Goal: Task Accomplishment & Management: Complete application form

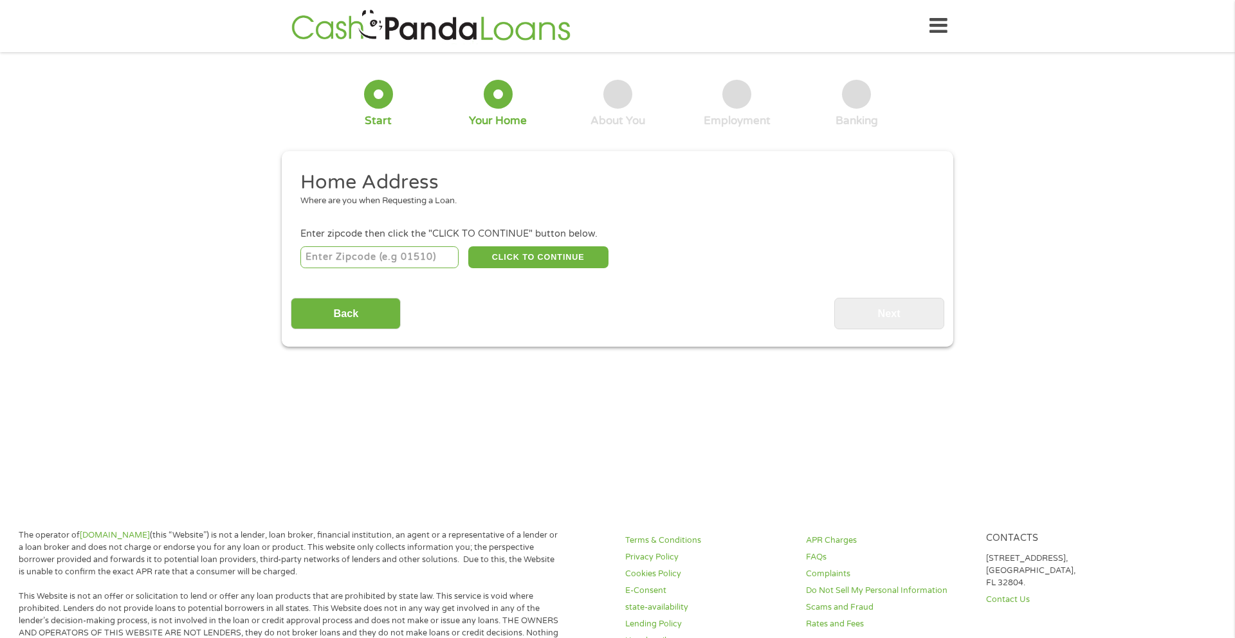
click at [369, 256] on input "number" at bounding box center [379, 257] width 159 height 22
type input "93454"
select select "[US_STATE]"
click at [547, 261] on button "CLICK TO CONTINUE" at bounding box center [538, 257] width 140 height 22
type input "93454"
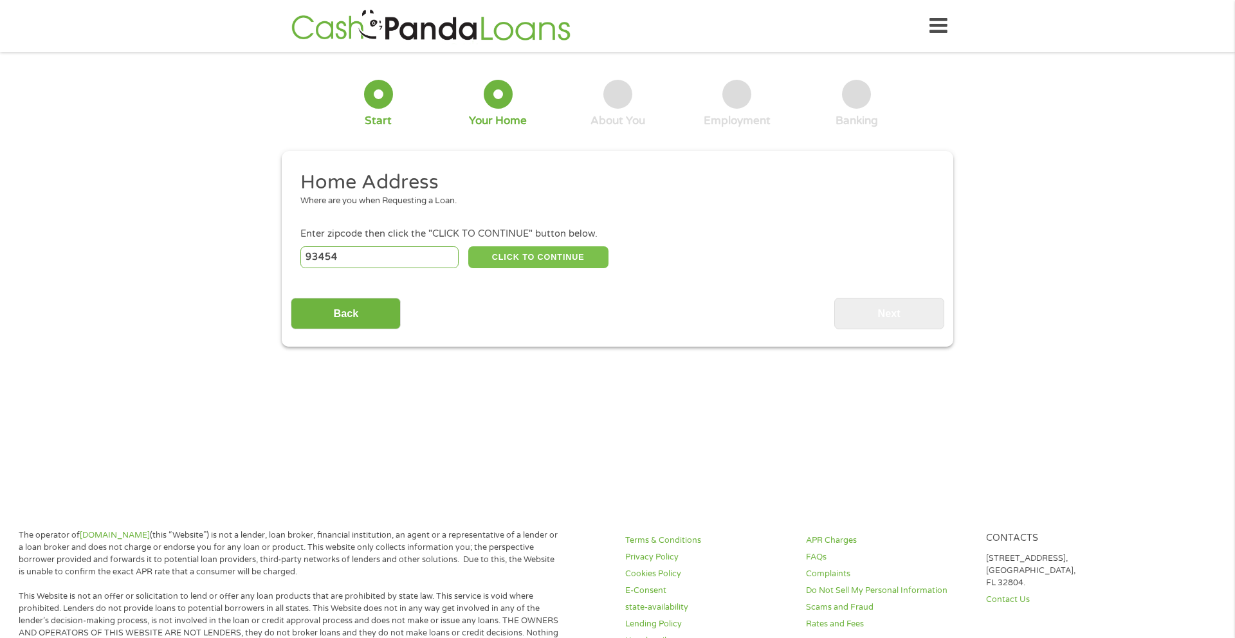
type input "Santa [PERSON_NAME]"
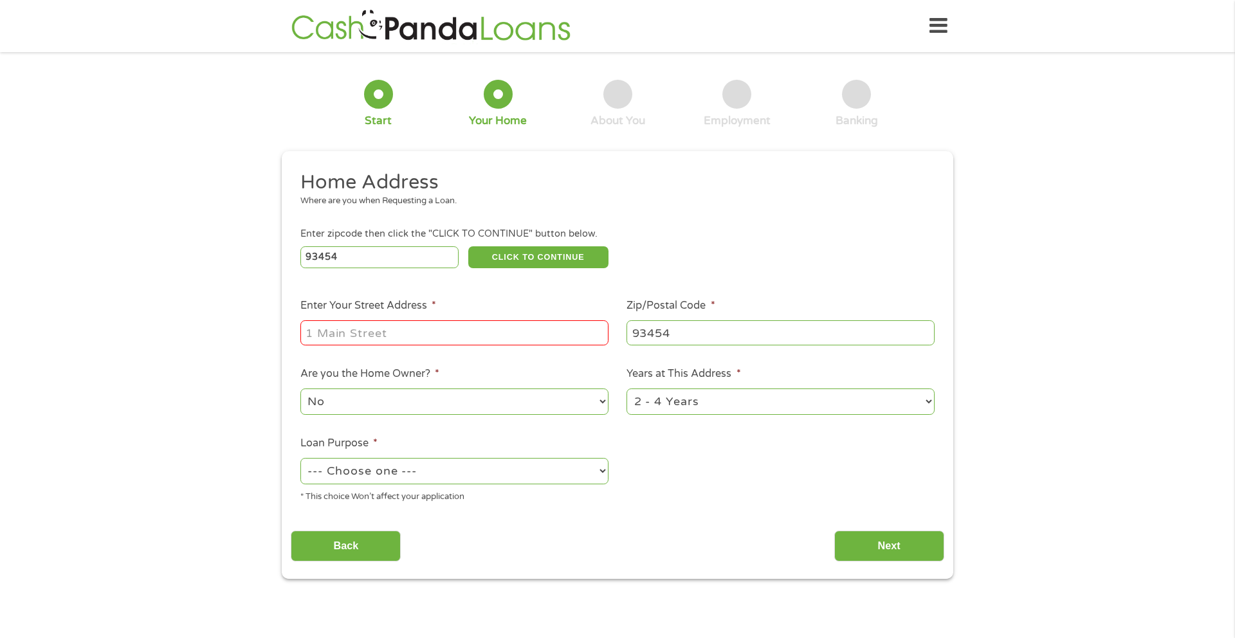
click at [401, 342] on input "Enter Your Street Address *" at bounding box center [454, 332] width 308 height 24
click at [424, 338] on input "Enter Your Street Address *" at bounding box center [454, 332] width 308 height 24
type input "[STREET_ADDRESS]"
click at [457, 401] on select "No Yes" at bounding box center [454, 401] width 308 height 26
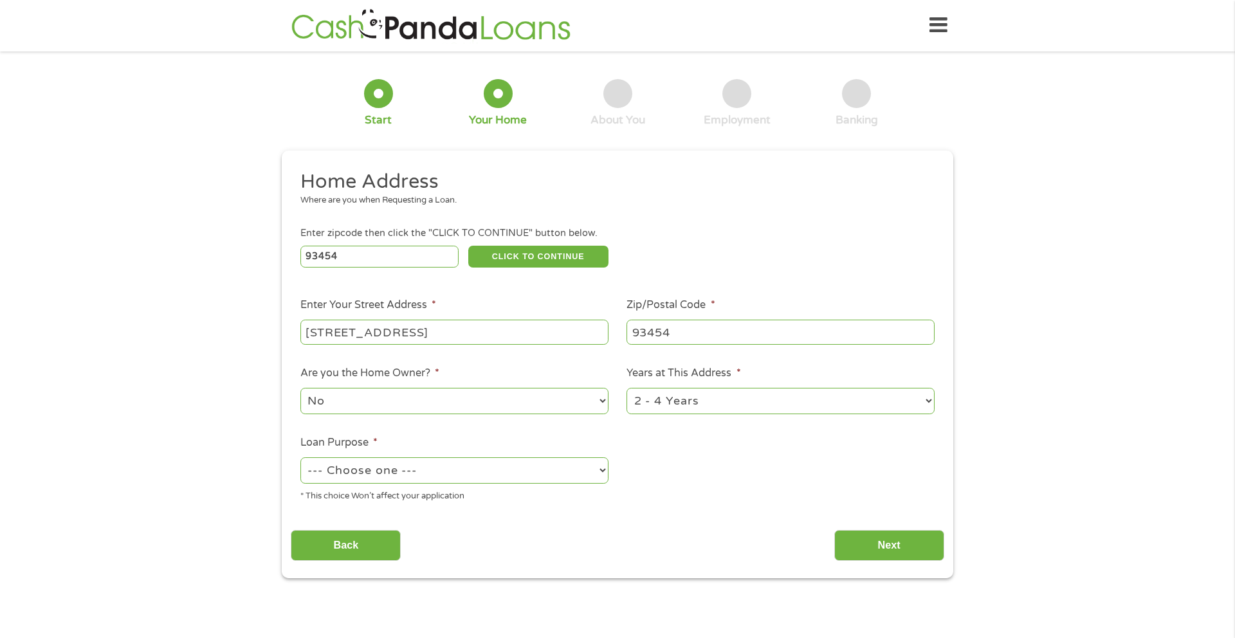
click at [713, 405] on select "1 Year or less 1 - 2 Years 2 - 4 Years Over 4 Years" at bounding box center [780, 401] width 308 height 26
select select "60months"
click at [626, 388] on select "1 Year or less 1 - 2 Years 2 - 4 Years Over 4 Years" at bounding box center [780, 401] width 308 height 26
click at [450, 472] on select "--- Choose one --- Pay Bills Debt Consolidation Home Improvement Major Purchase…" at bounding box center [454, 470] width 308 height 26
select select "shorttermcash"
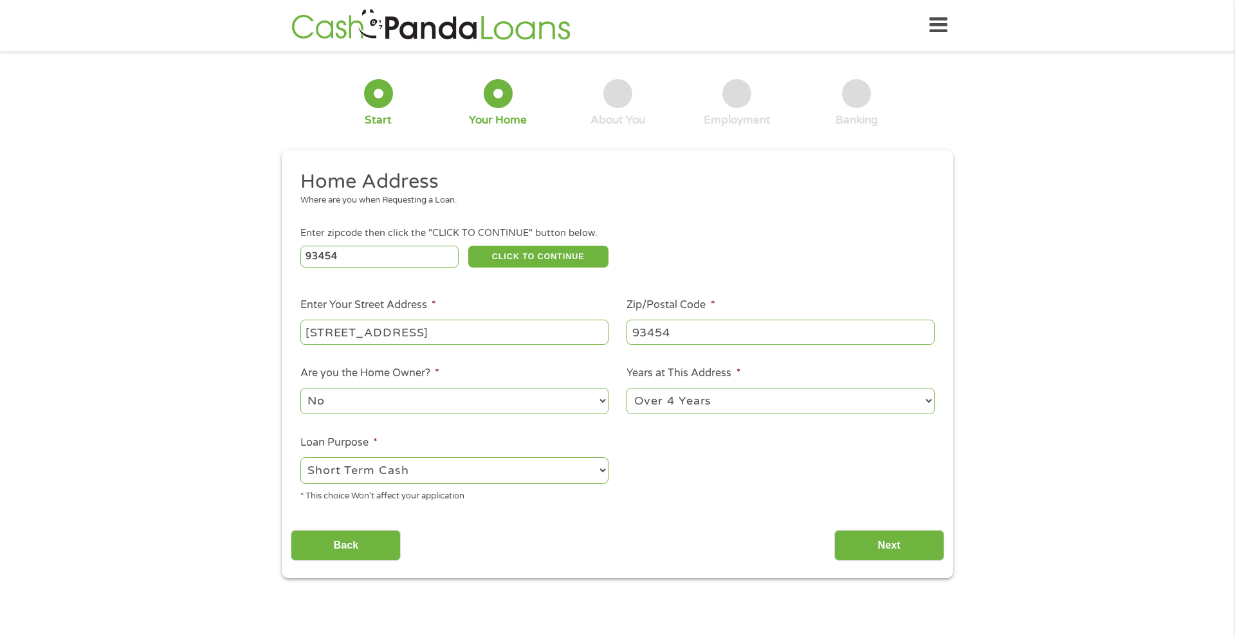
click at [300, 457] on select "--- Choose one --- Pay Bills Debt Consolidation Home Improvement Major Purchase…" at bounding box center [454, 470] width 308 height 26
click at [881, 541] on input "Next" at bounding box center [889, 546] width 110 height 32
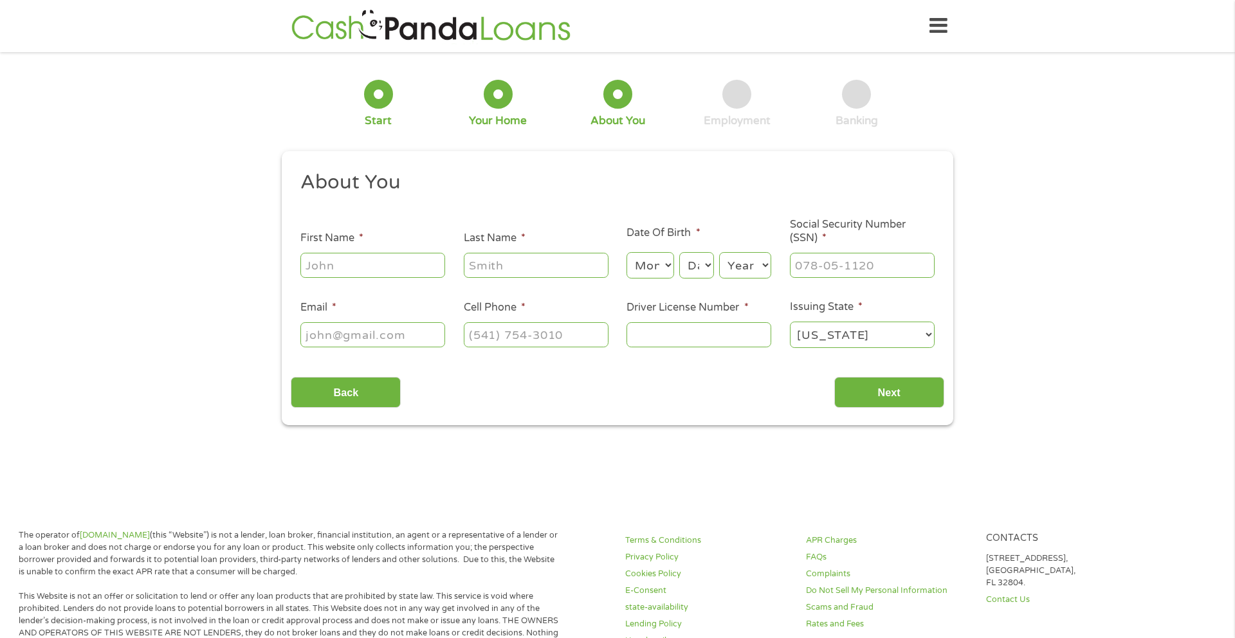
scroll to position [5, 5]
click at [356, 252] on div at bounding box center [372, 266] width 145 height 30
click at [358, 260] on input "First Name *" at bounding box center [372, 265] width 145 height 24
type input "[PERSON_NAME]"
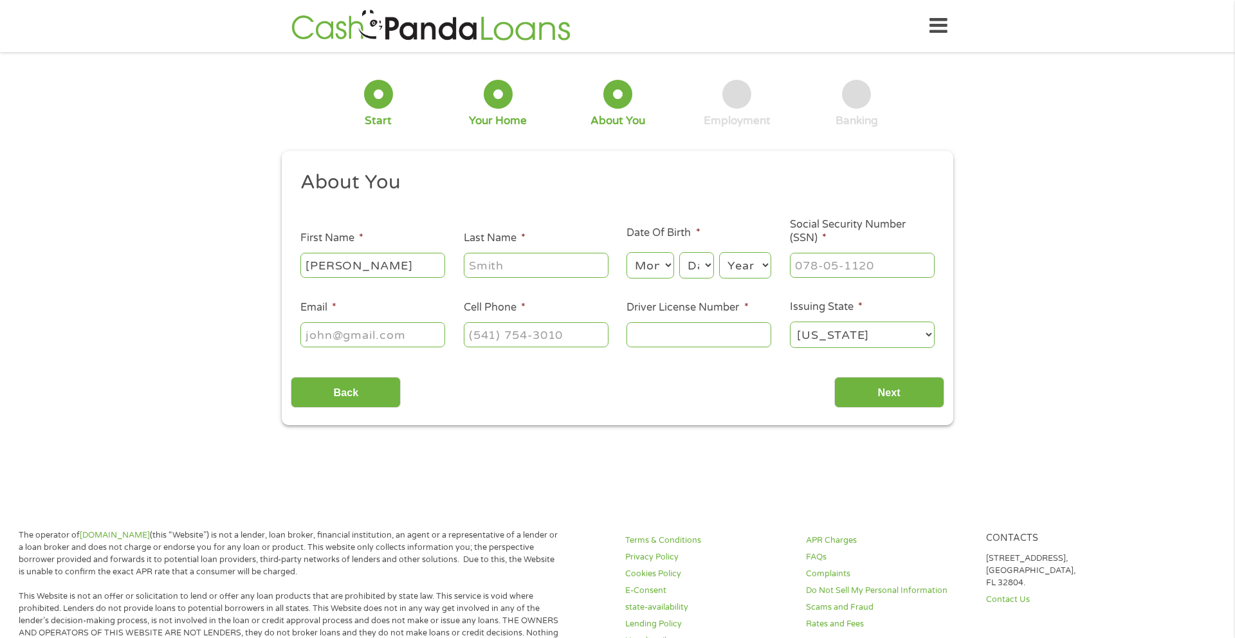
type input "[EMAIL_ADDRESS][DOMAIN_NAME]"
type input "[PHONE_NUMBER]"
click at [659, 262] on select "Month 1 2 3 4 5 6 7 8 9 10 11 12" at bounding box center [649, 265] width 47 height 26
select select "9"
click at [626, 252] on select "Month 1 2 3 4 5 6 7 8 9 10 11 12" at bounding box center [649, 265] width 47 height 26
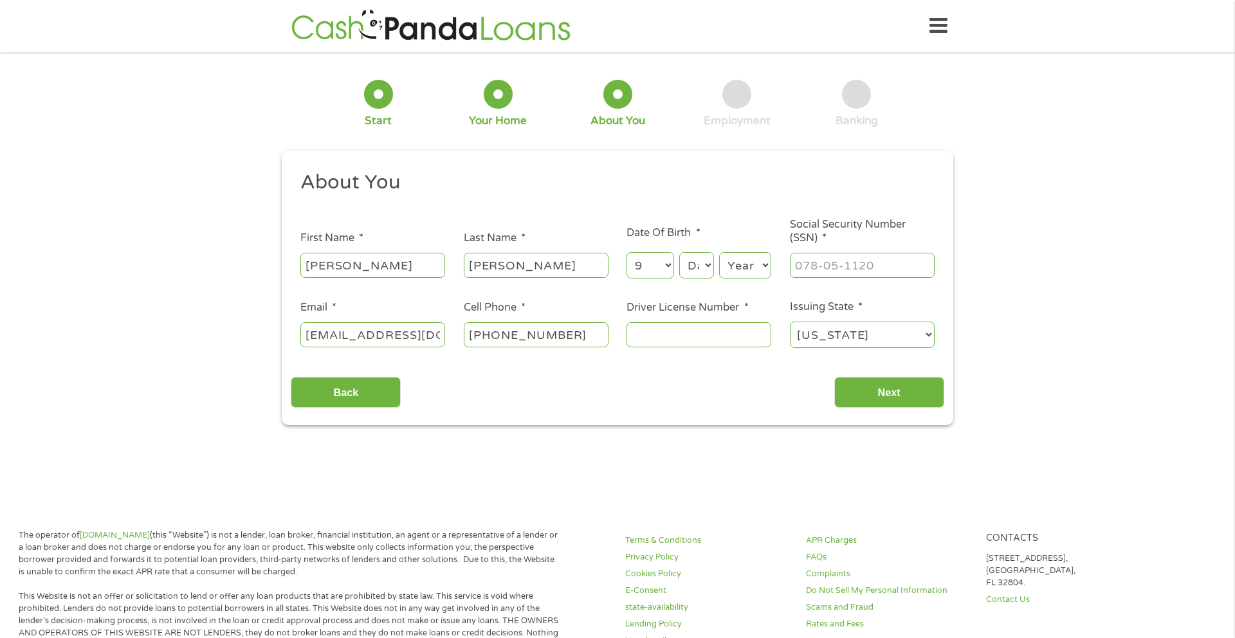
click at [694, 270] on select "Day 1 2 3 4 5 6 7 8 9 10 11 12 13 14 15 16 17 18 19 20 21 22 23 24 25 26 27 28 …" at bounding box center [696, 265] width 35 height 26
select select "19"
click at [679, 252] on select "Day 1 2 3 4 5 6 7 8 9 10 11 12 13 14 15 16 17 18 19 20 21 22 23 24 25 26 27 28 …" at bounding box center [696, 265] width 35 height 26
click at [744, 271] on select "Year [DATE] 2006 2005 2004 2003 2002 2001 2000 1999 1998 1997 1996 1995 1994 19…" at bounding box center [745, 265] width 52 height 26
select select "1984"
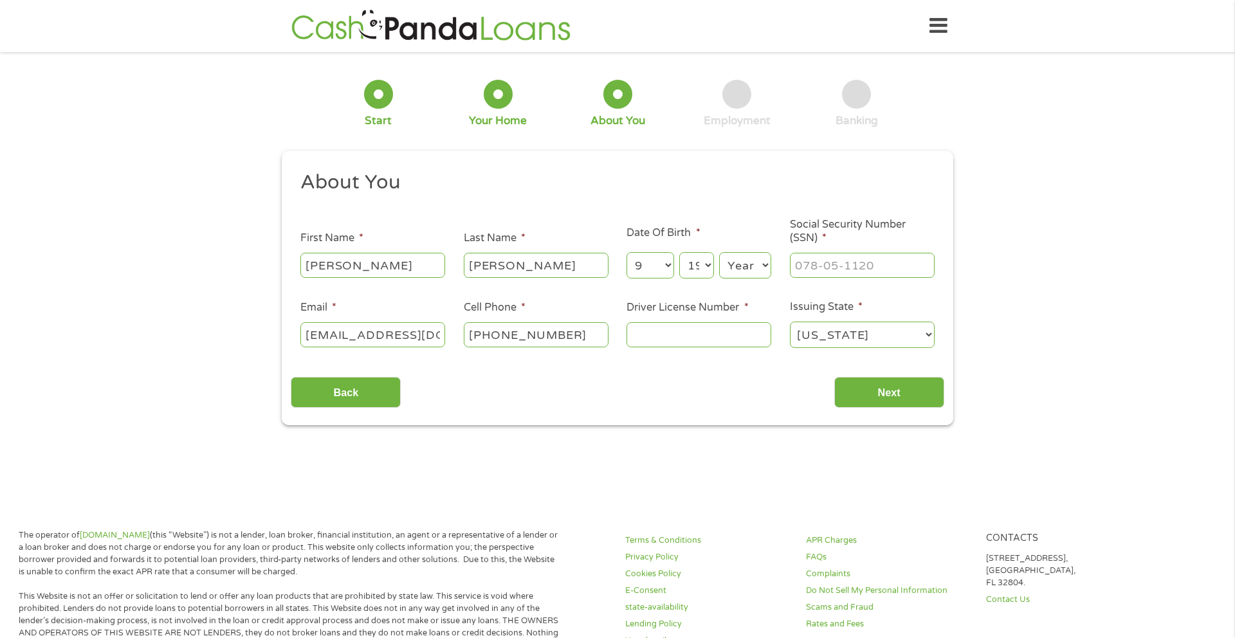
click at [719, 252] on select "Year [DATE] 2006 2005 2004 2003 2002 2001 2000 1999 1998 1997 1996 1995 1994 19…" at bounding box center [745, 265] width 52 height 26
click at [829, 253] on input "___-__-____" at bounding box center [862, 265] width 145 height 24
type input "606-28-9529"
click at [681, 342] on input "Driver License Number *" at bounding box center [698, 334] width 145 height 24
type input "D4405629"
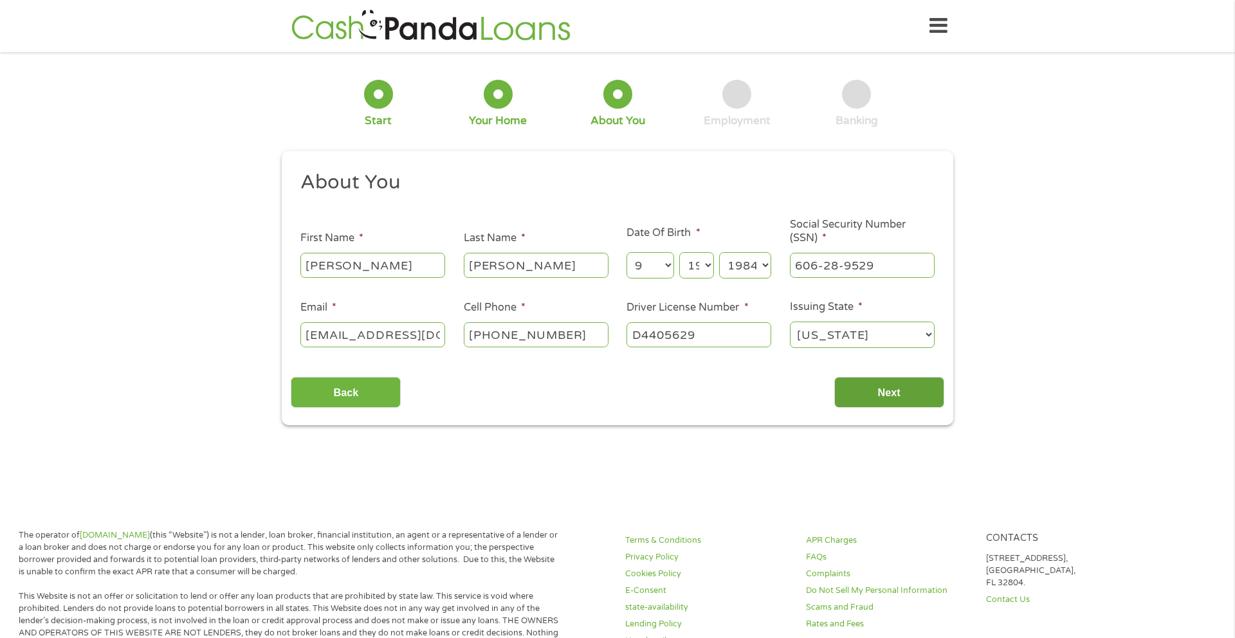
click at [921, 404] on input "Next" at bounding box center [889, 393] width 110 height 32
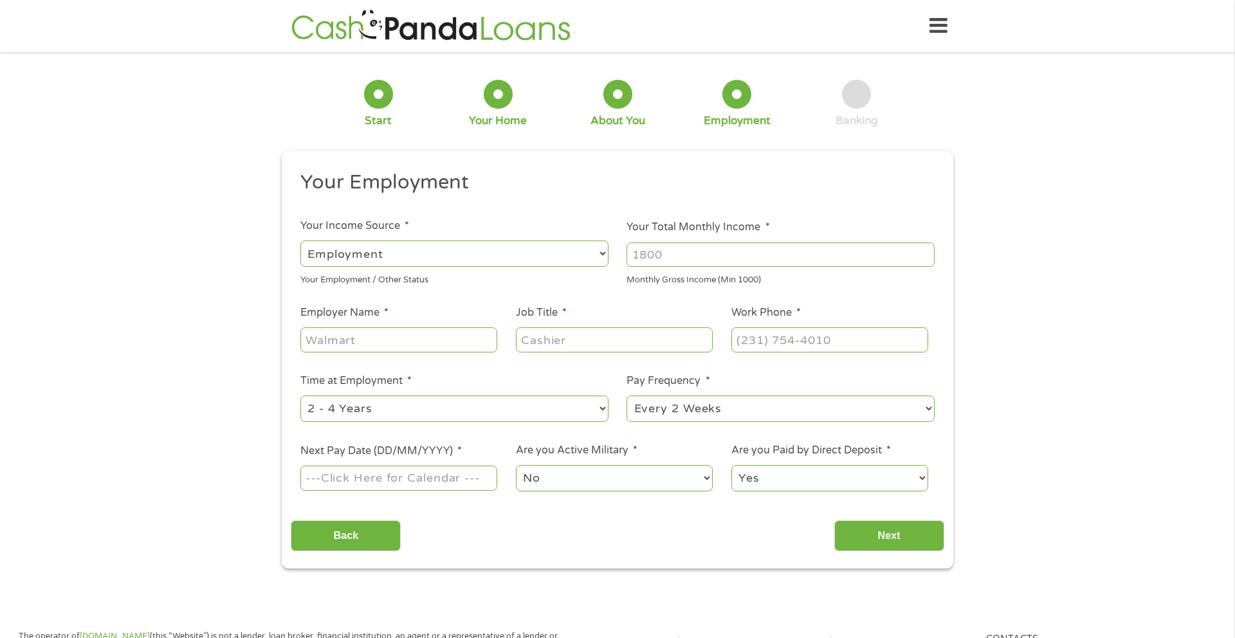
click at [700, 260] on input "Your Total Monthly Income *" at bounding box center [780, 254] width 308 height 24
click at [420, 345] on input "Employer Name *" at bounding box center [398, 339] width 197 height 24
click at [699, 264] on input "1800" at bounding box center [780, 254] width 308 height 24
type input "1"
type input "3800"
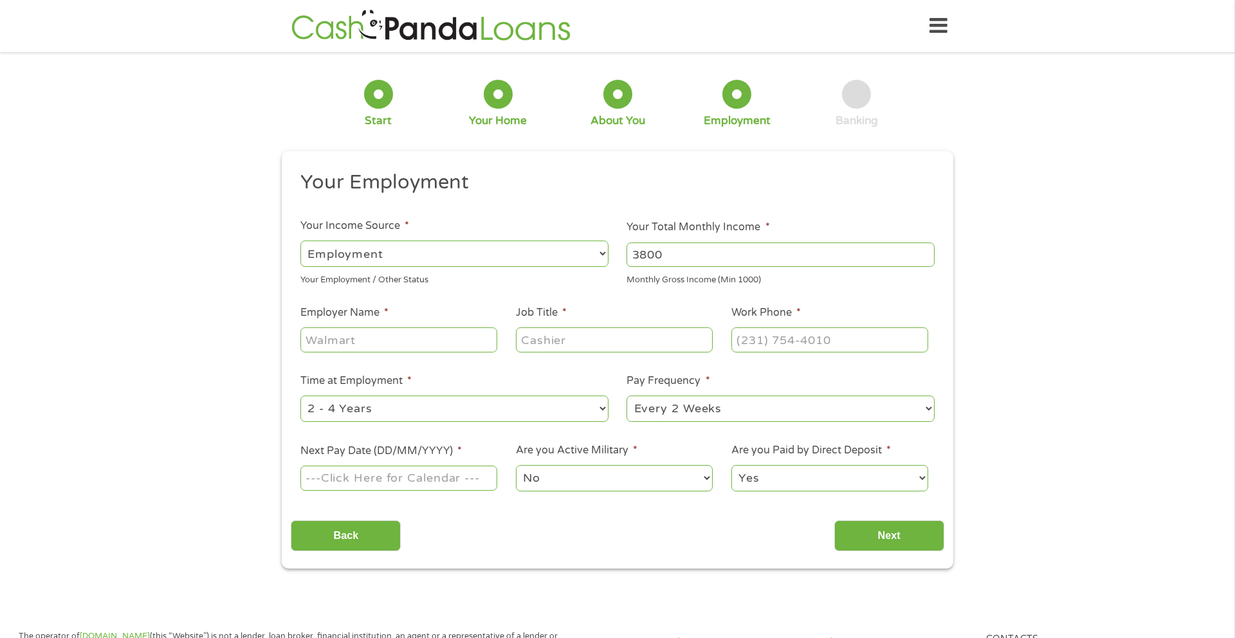
click at [445, 348] on input "Employer Name *" at bounding box center [398, 339] width 197 height 24
type input "kohls"
click at [550, 348] on input "Job Title *" at bounding box center [614, 339] width 197 height 24
type input "receiver"
click at [765, 348] on input "(___) ___-____" at bounding box center [829, 339] width 197 height 24
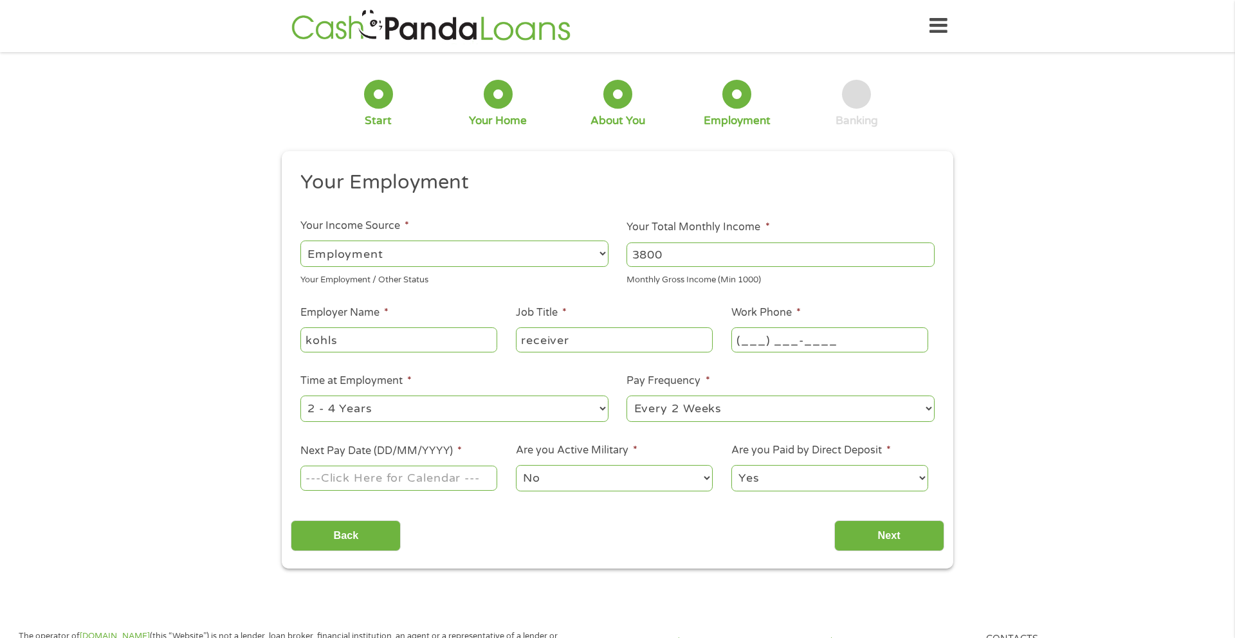
click at [750, 343] on input "(___) ___-____" at bounding box center [829, 339] width 197 height 24
type input "[PHONE_NUMBER]"
click at [408, 408] on select "--- Choose one --- 1 Year or less 1 - 2 Years 2 - 4 Years Over 4 Years" at bounding box center [454, 409] width 308 height 26
select select "60months"
click at [300, 396] on select "--- Choose one --- 1 Year or less 1 - 2 Years 2 - 4 Years Over 4 Years" at bounding box center [454, 409] width 308 height 26
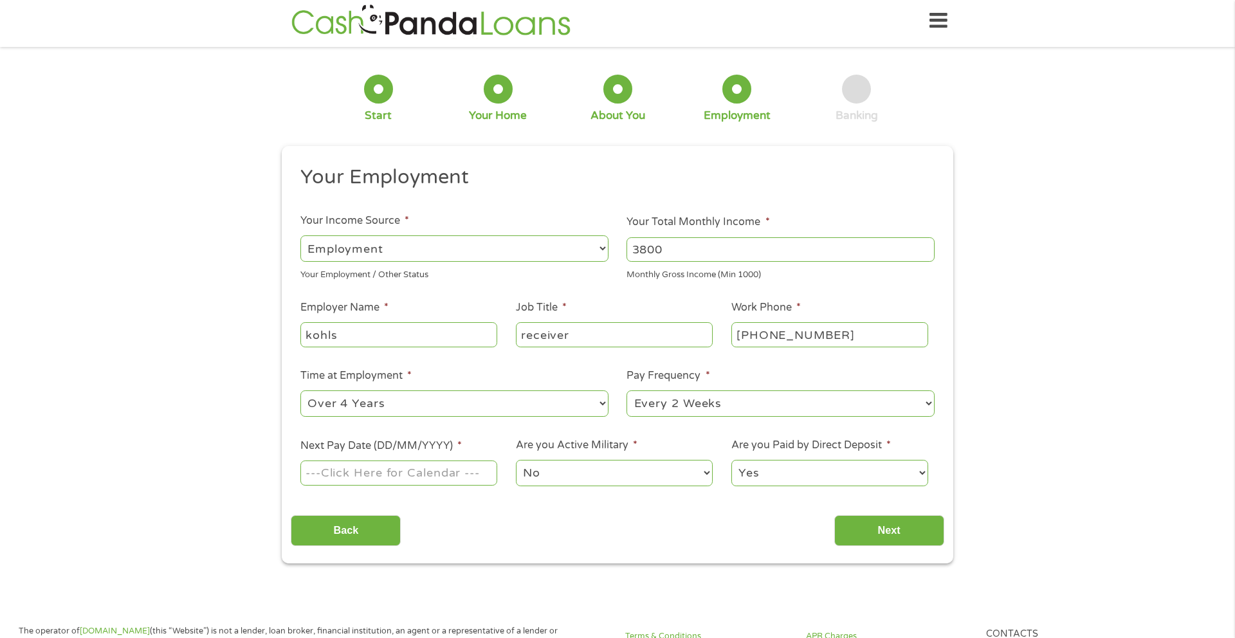
scroll to position [6, 0]
click at [751, 407] on select "--- Choose one --- Every 2 Weeks Every Week Monthly Semi-Monthly" at bounding box center [780, 402] width 308 height 26
select select "weekly"
click at [626, 389] on select "--- Choose one --- Every 2 Weeks Every Week Monthly Semi-Monthly" at bounding box center [780, 402] width 308 height 26
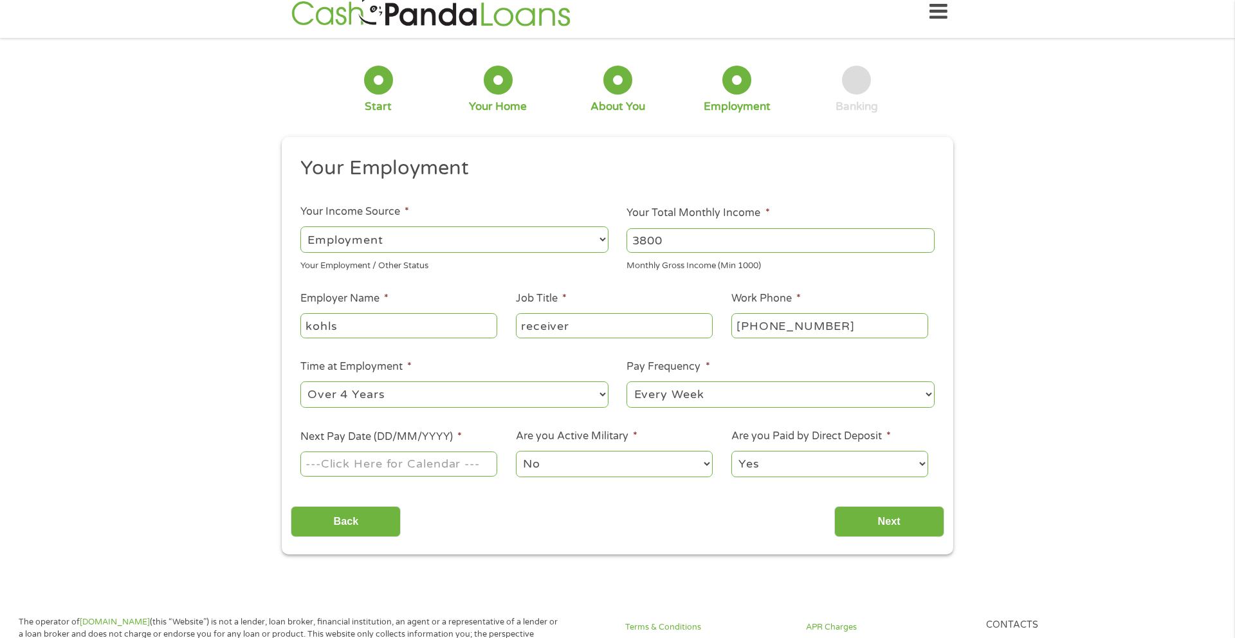
click at [695, 399] on select "--- Choose one --- Every 2 Weeks Every Week Monthly Semi-Monthly" at bounding box center [780, 394] width 308 height 26
click at [626, 381] on select "--- Choose one --- Every 2 Weeks Every Week Monthly Semi-Monthly" at bounding box center [780, 394] width 308 height 26
click at [458, 462] on input "Next Pay Date (DD/MM/YYYY) *" at bounding box center [398, 463] width 197 height 24
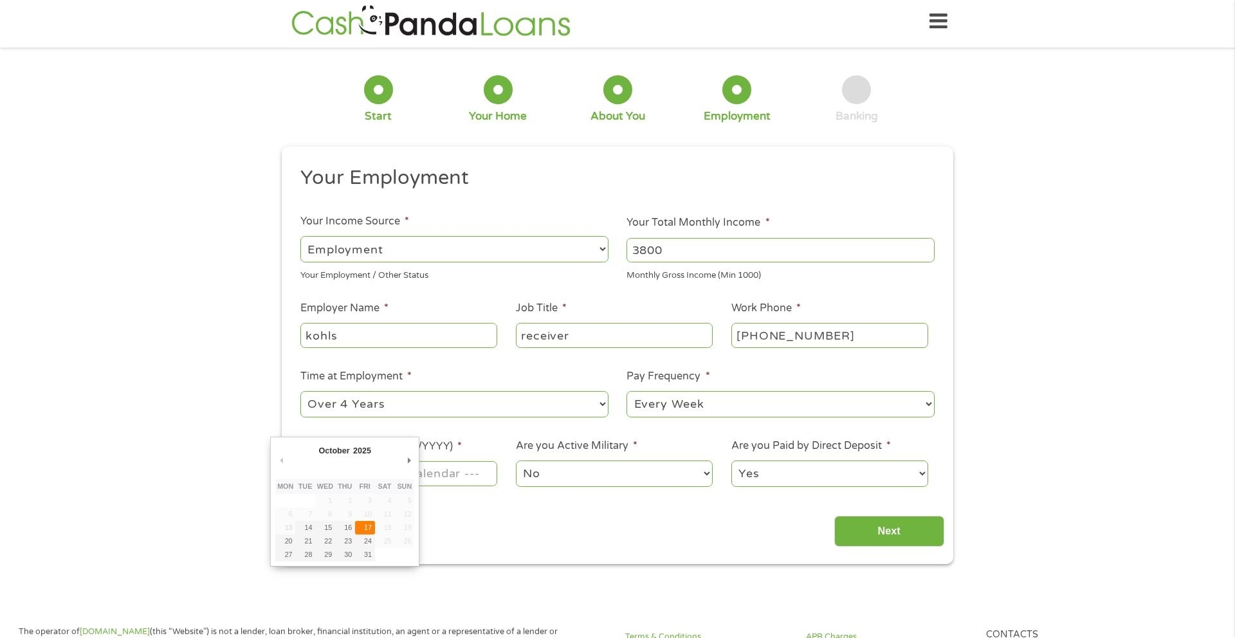
type input "[DATE]"
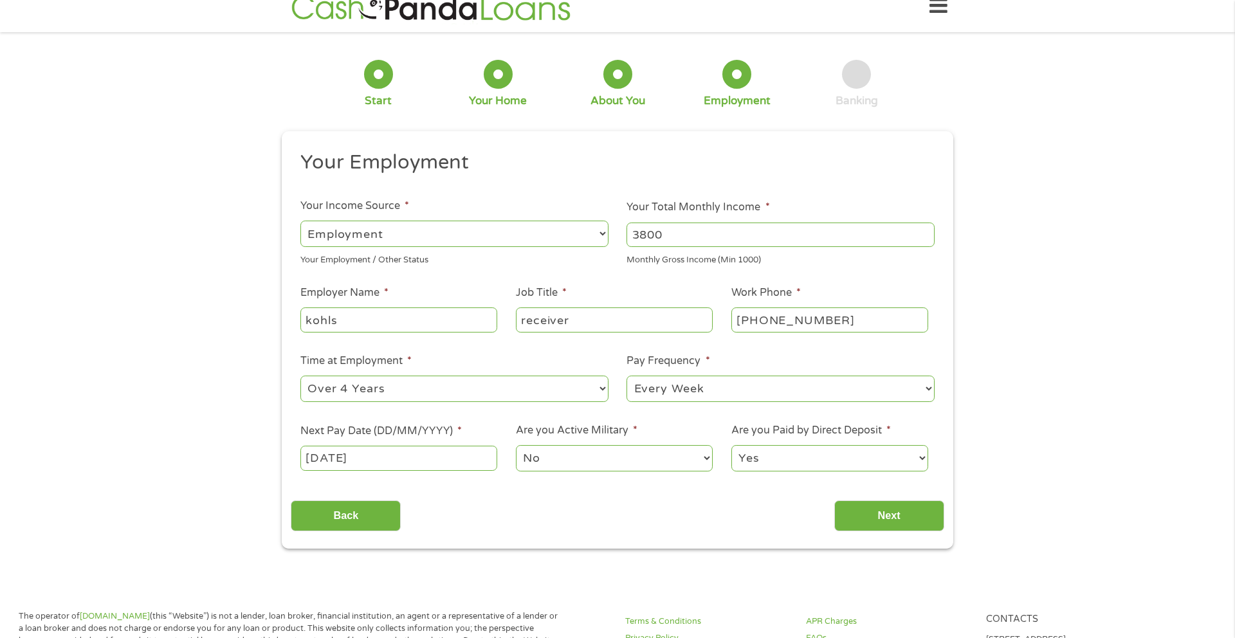
click at [863, 531] on div "This field is hidden when viewing the form gclid This field is hidden when view…" at bounding box center [618, 339] width 672 height 417
click at [866, 518] on input "Next" at bounding box center [889, 518] width 110 height 32
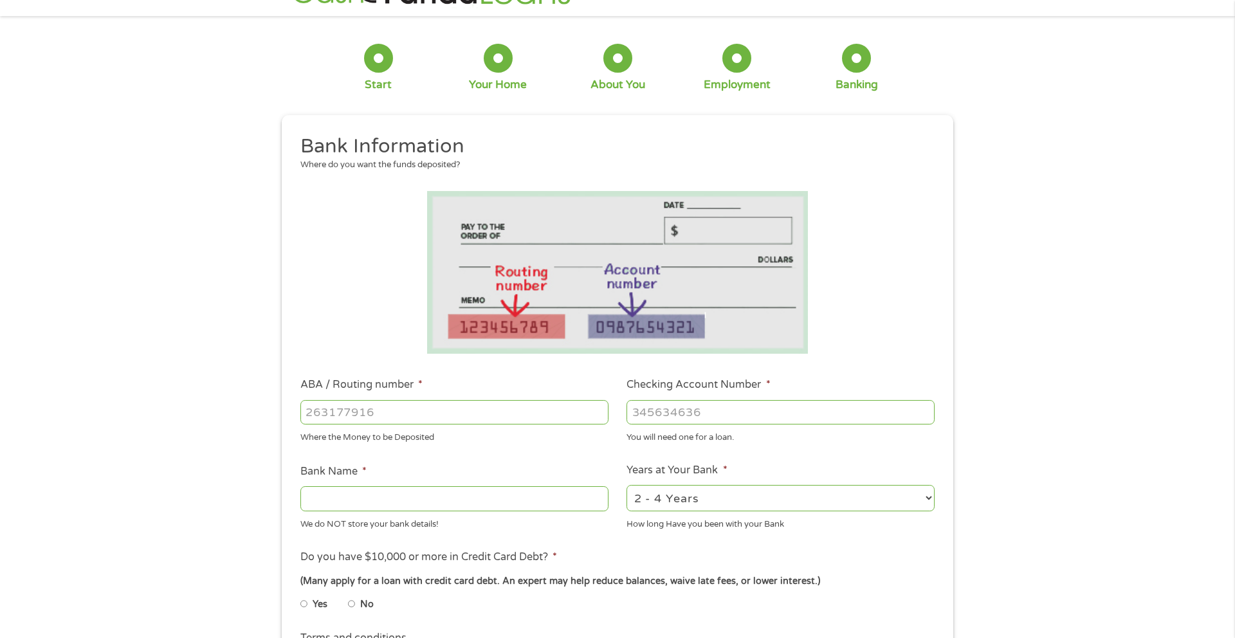
scroll to position [37, 0]
click at [405, 419] on input "ABA / Routing number *" at bounding box center [454, 410] width 308 height 24
type input "031101279"
type input "THE BANCORP BANK"
type input "031101279"
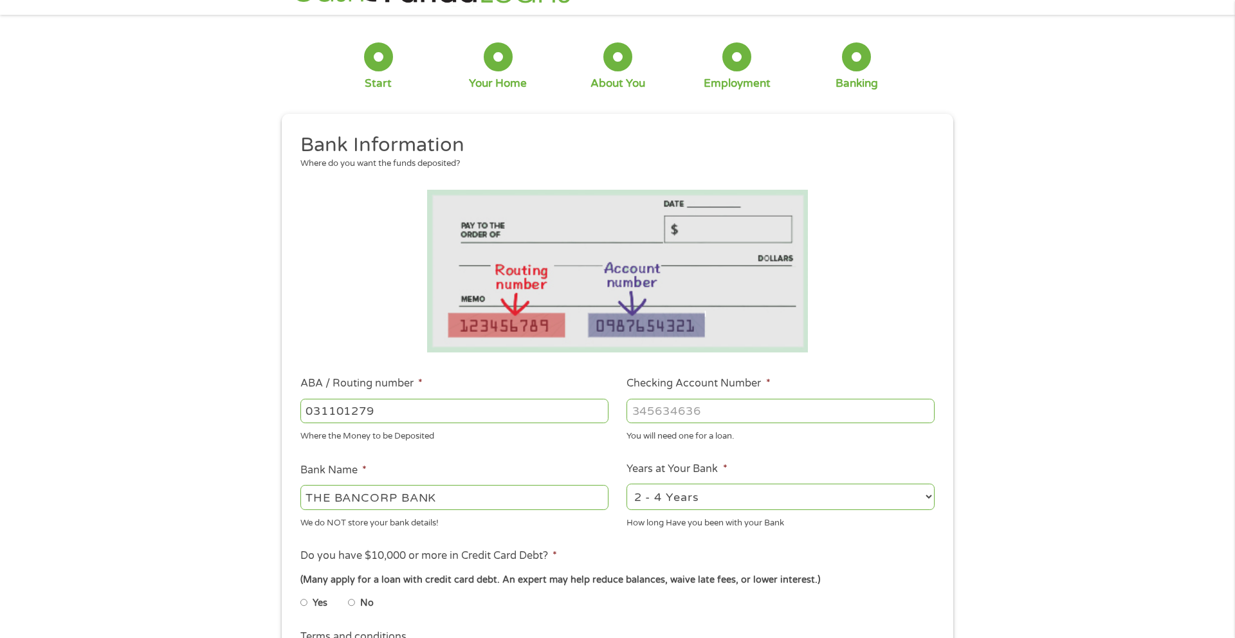
click at [667, 415] on input "Checking Account Number *" at bounding box center [780, 411] width 308 height 24
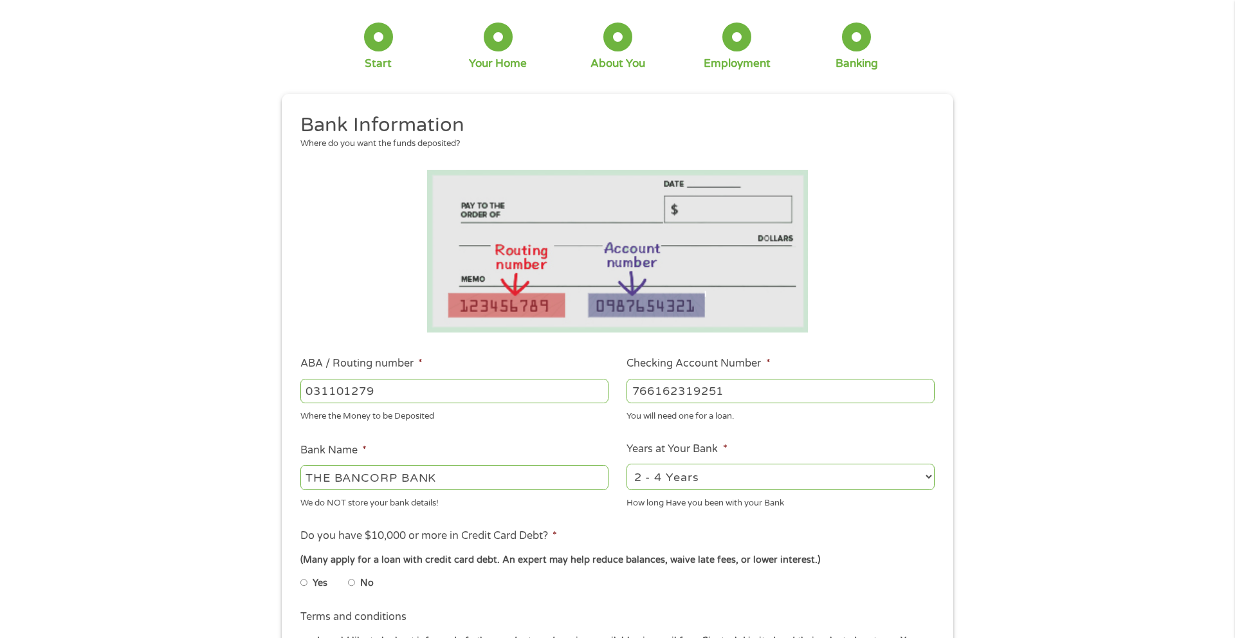
scroll to position [78, 0]
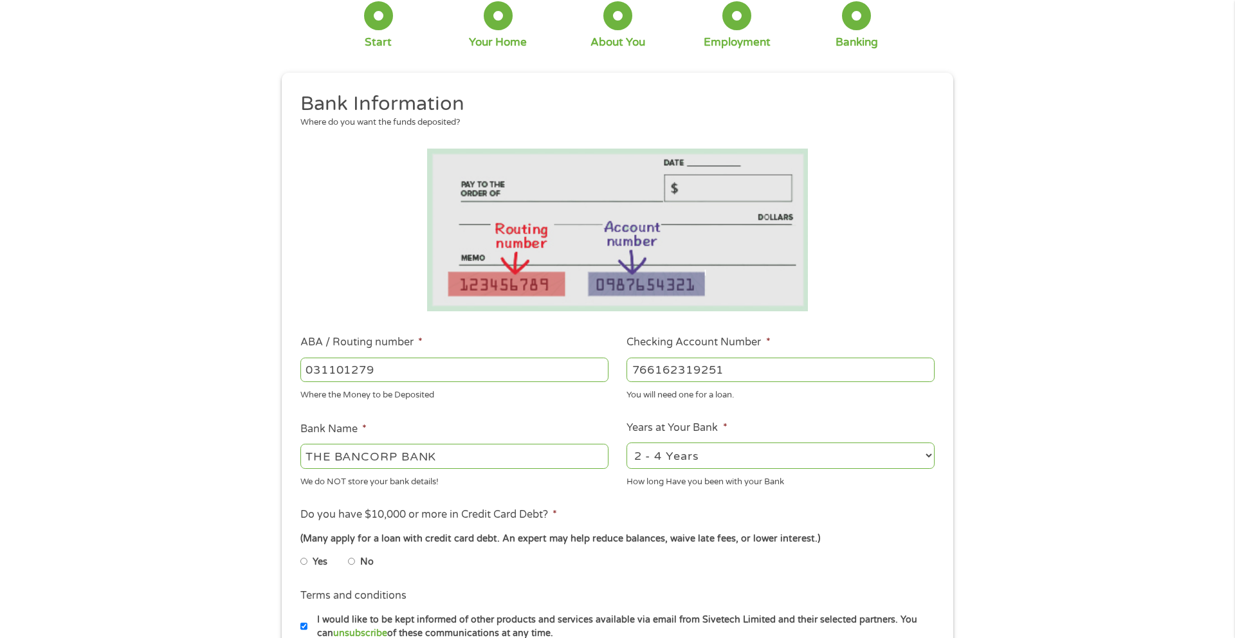
type input "766162319251"
click at [352, 563] on input "No" at bounding box center [352, 561] width 8 height 21
radio input "true"
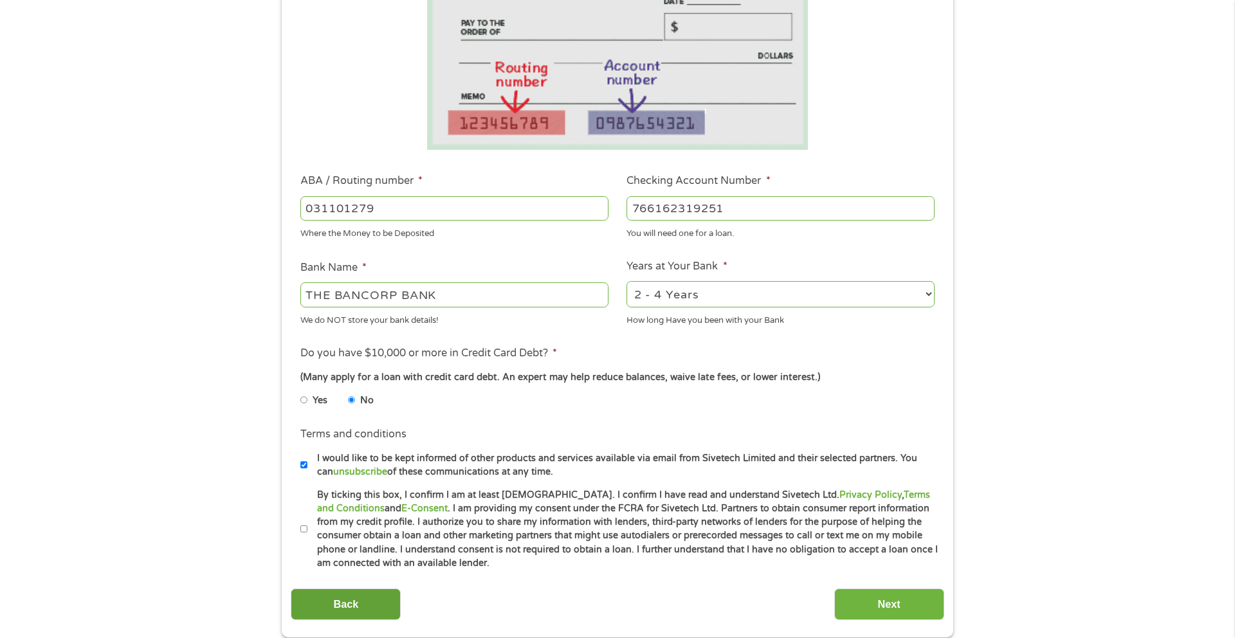
scroll to position [245, 0]
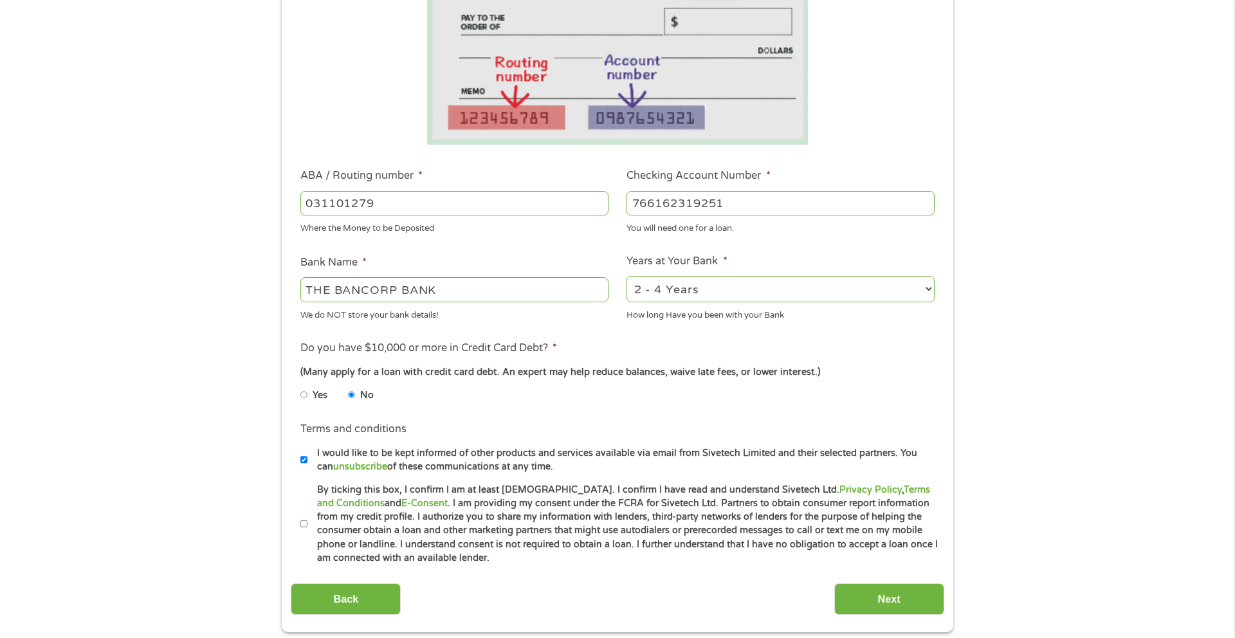
click at [304, 527] on input "By ticking this box, I confirm I am at least [DEMOGRAPHIC_DATA]. I confirm I ha…" at bounding box center [304, 524] width 8 height 21
checkbox input "true"
click at [918, 598] on input "Next" at bounding box center [889, 599] width 110 height 32
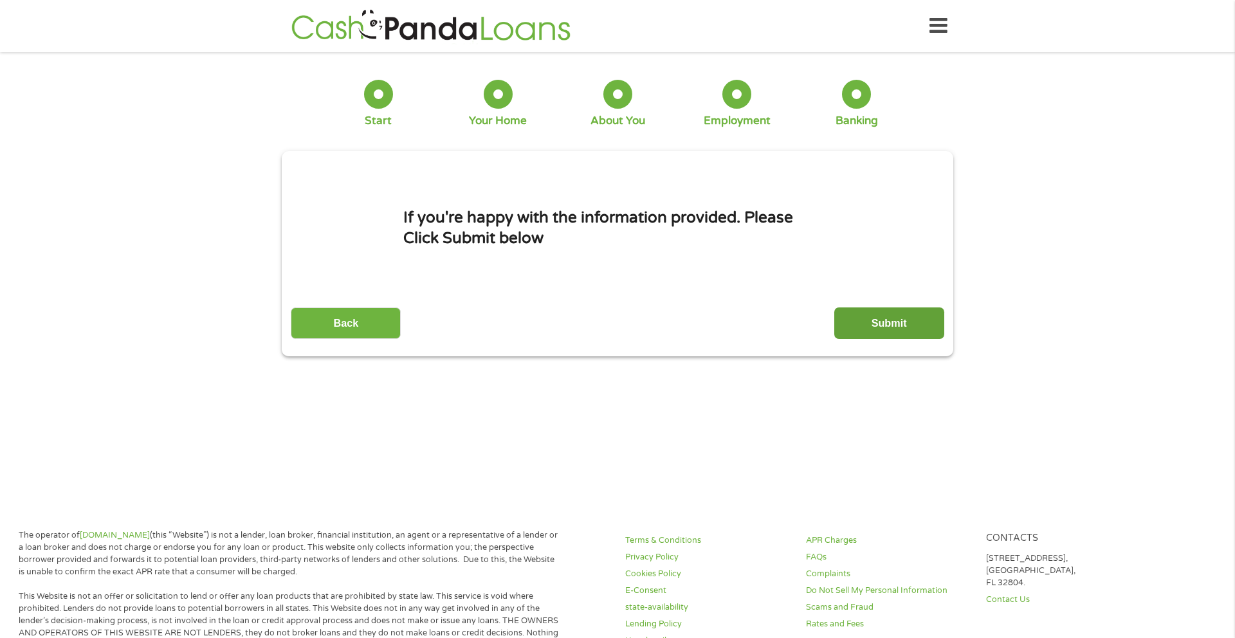
scroll to position [6, 0]
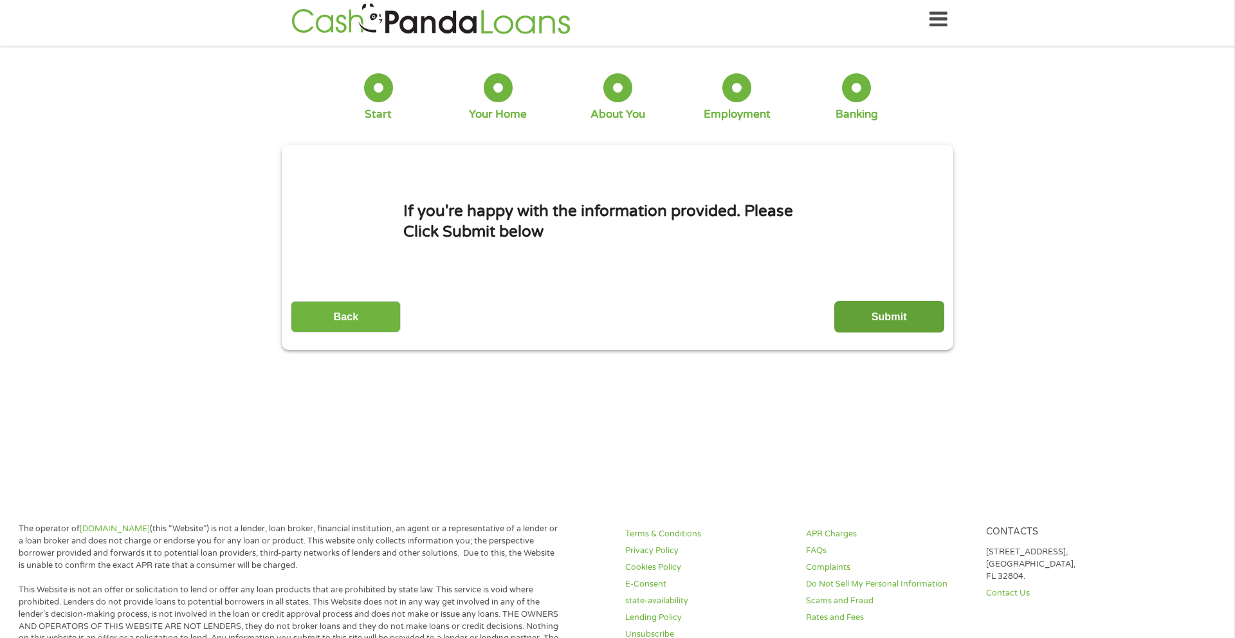
click at [888, 323] on input "Submit" at bounding box center [889, 317] width 110 height 32
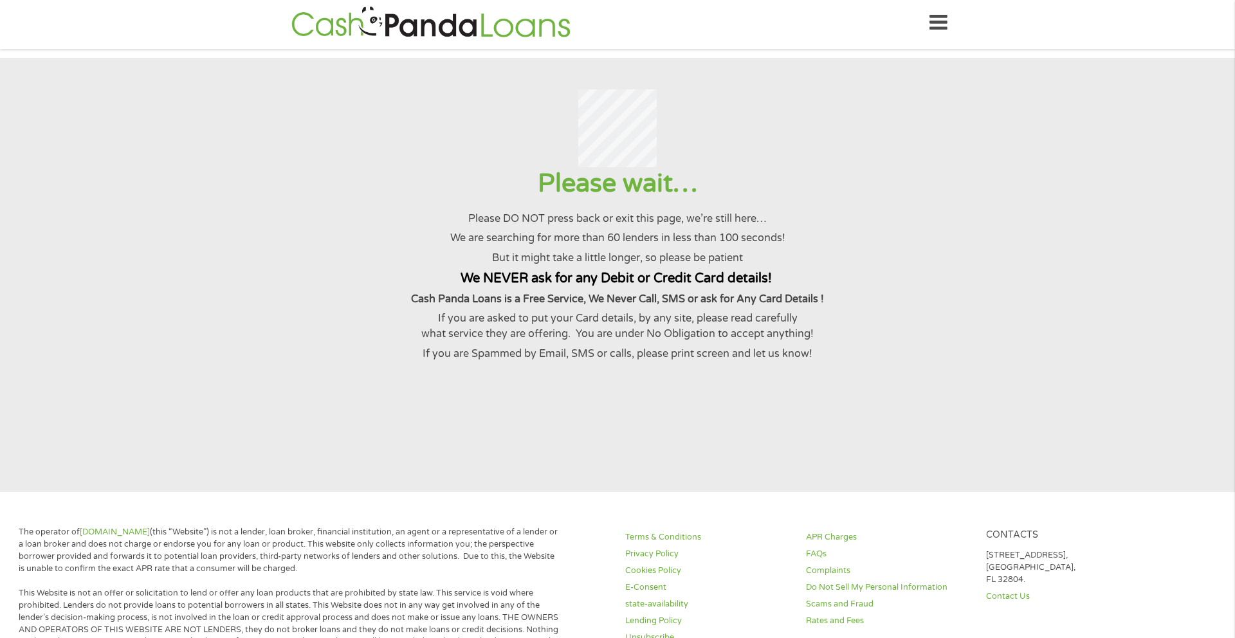
scroll to position [2, 0]
